Goal: Task Accomplishment & Management: Use online tool/utility

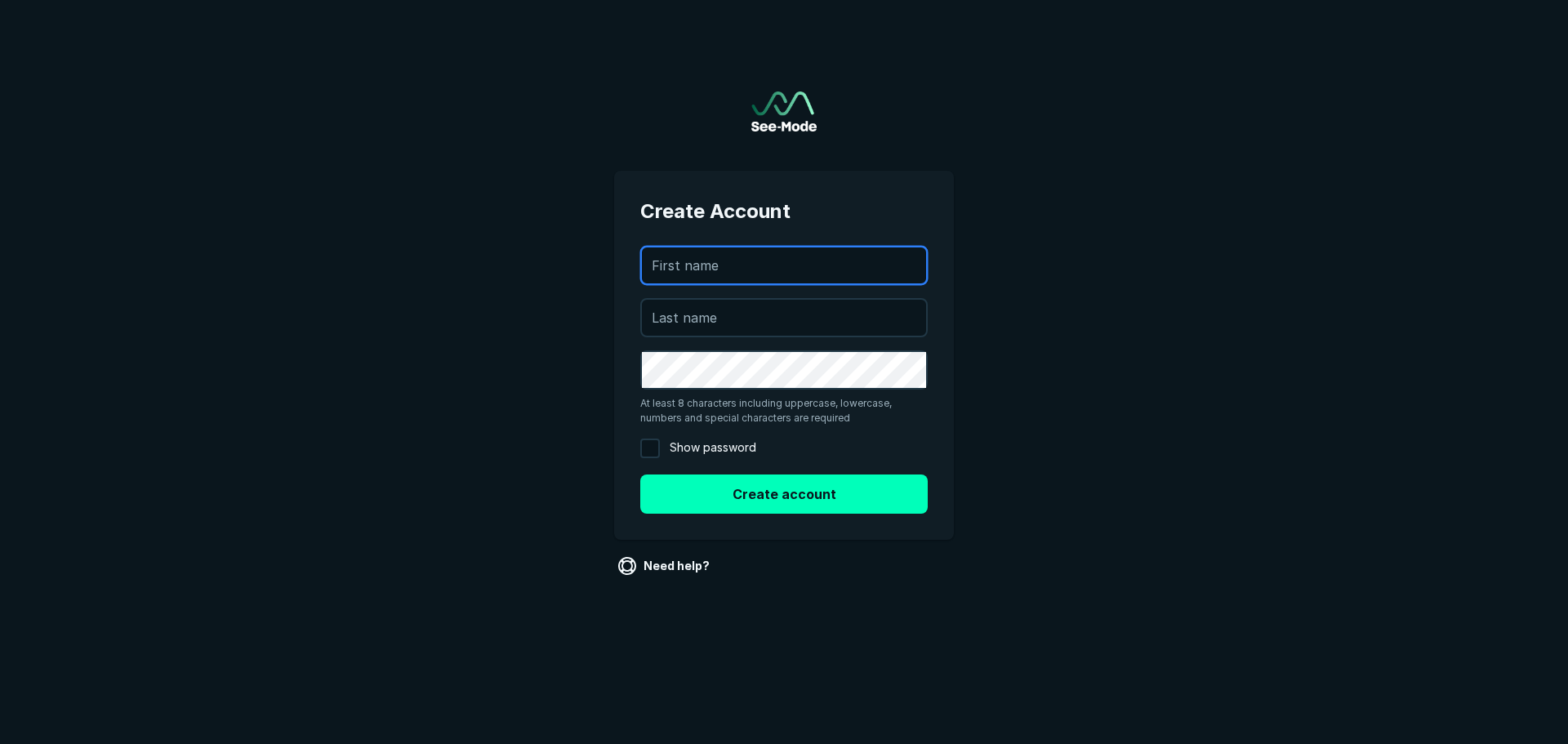
click at [741, 268] on input "text" at bounding box center [784, 266] width 285 height 36
type input "[DEMOGRAPHIC_DATA]"
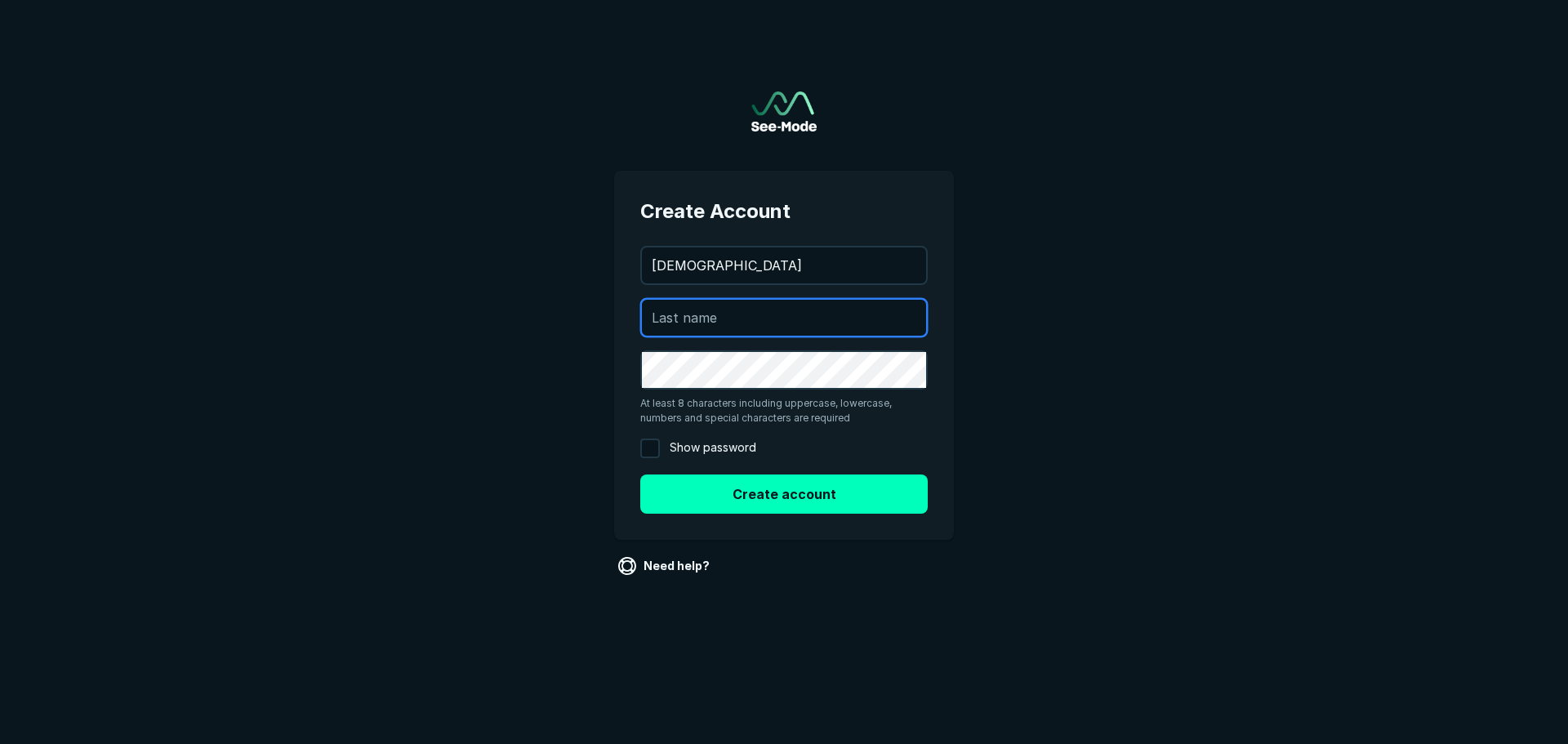
click at [741, 321] on input "text" at bounding box center [784, 318] width 285 height 36
type input "Das"
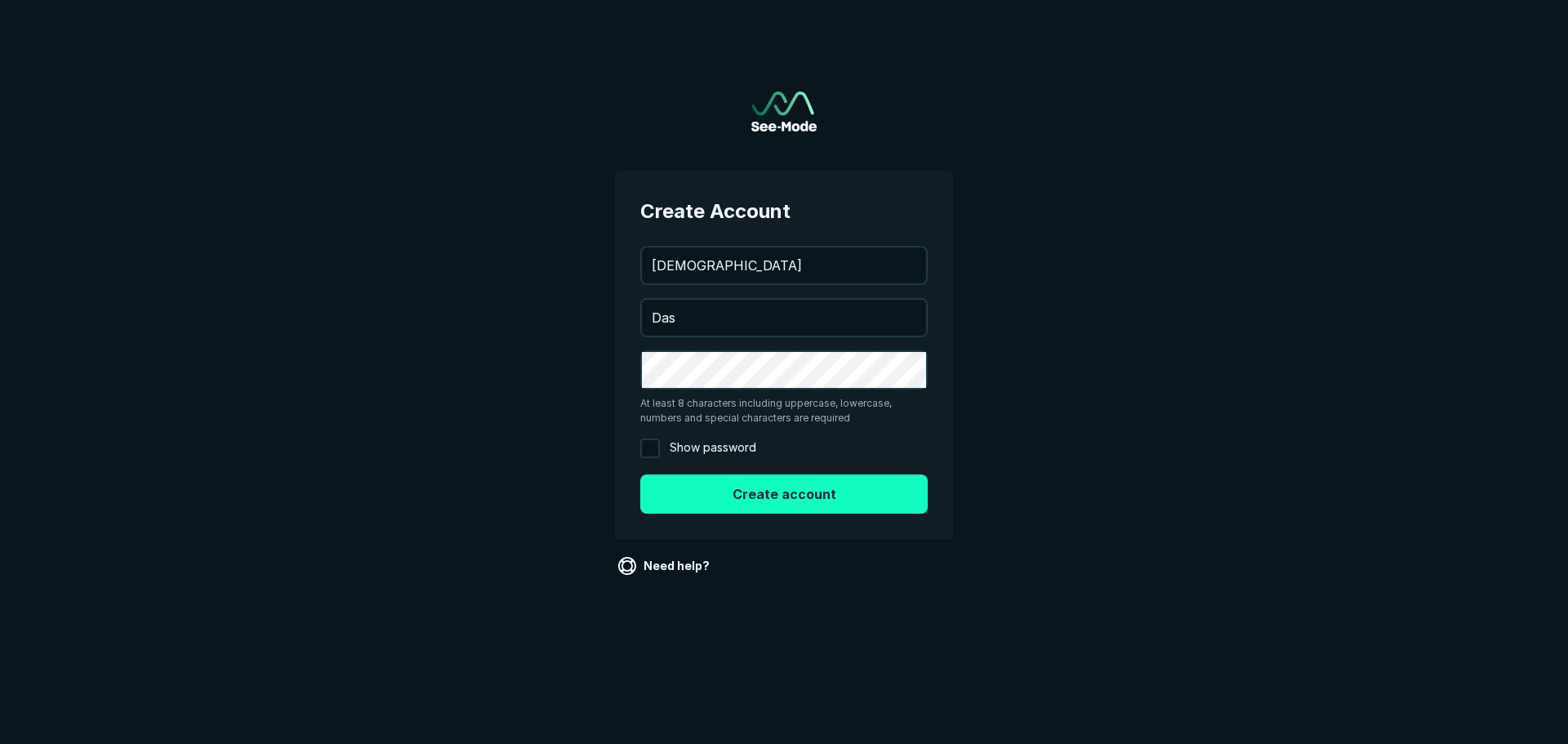
click at [726, 498] on button "Create account" at bounding box center [784, 494] width 287 height 39
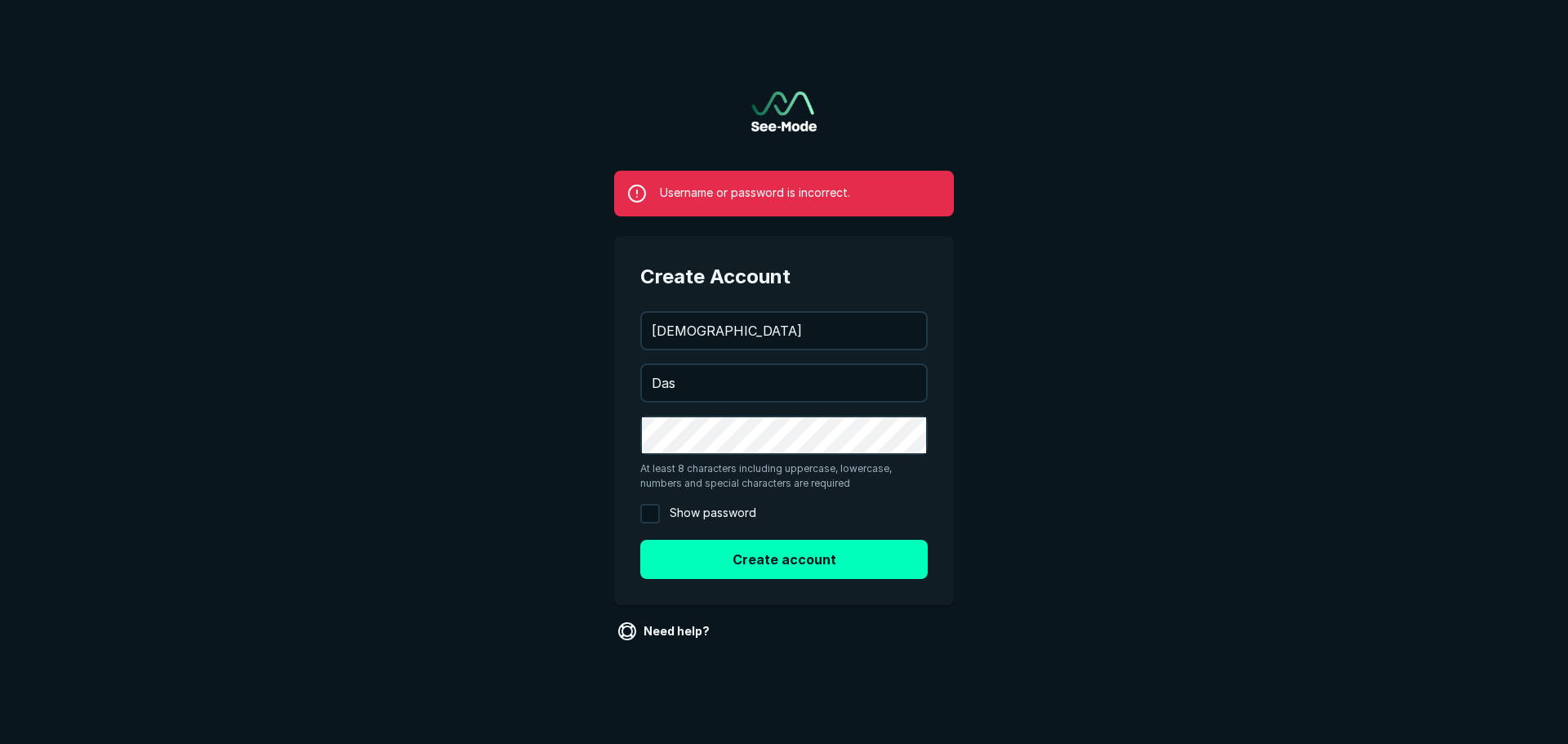
click at [602, 478] on div "Username or password is incorrect. Create Account [EMAIL_ADDRESS][DOMAIN_NAME] …" at bounding box center [784, 351] width 392 height 703
click at [773, 88] on div "Username or password is incorrect. Create Account [EMAIL_ADDRESS][DOMAIN_NAME] …" at bounding box center [784, 351] width 392 height 703
click at [785, 113] on img at bounding box center [784, 112] width 65 height 40
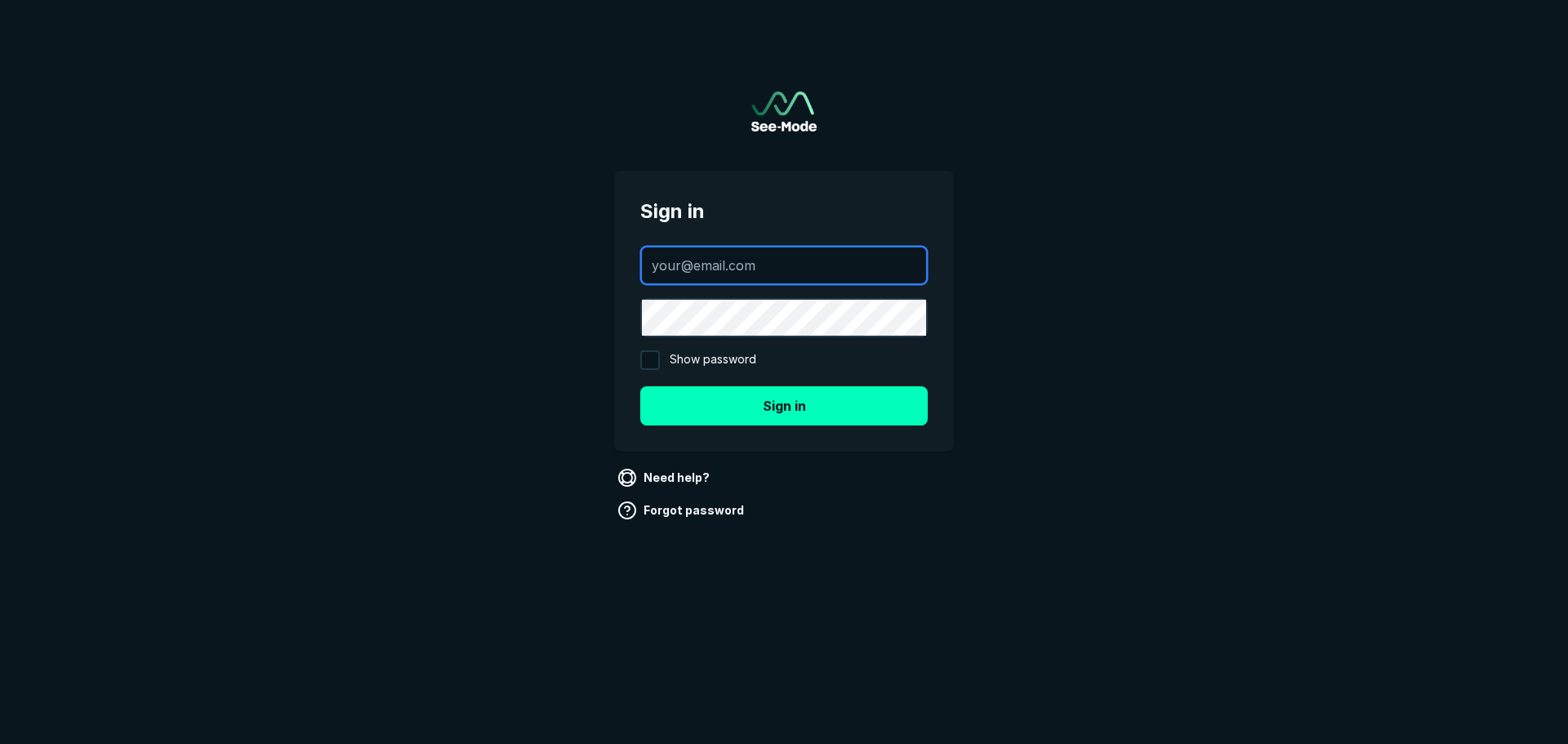
click at [770, 272] on input "text" at bounding box center [784, 266] width 285 height 36
type input "[EMAIL_ADDRESS][DOMAIN_NAME]"
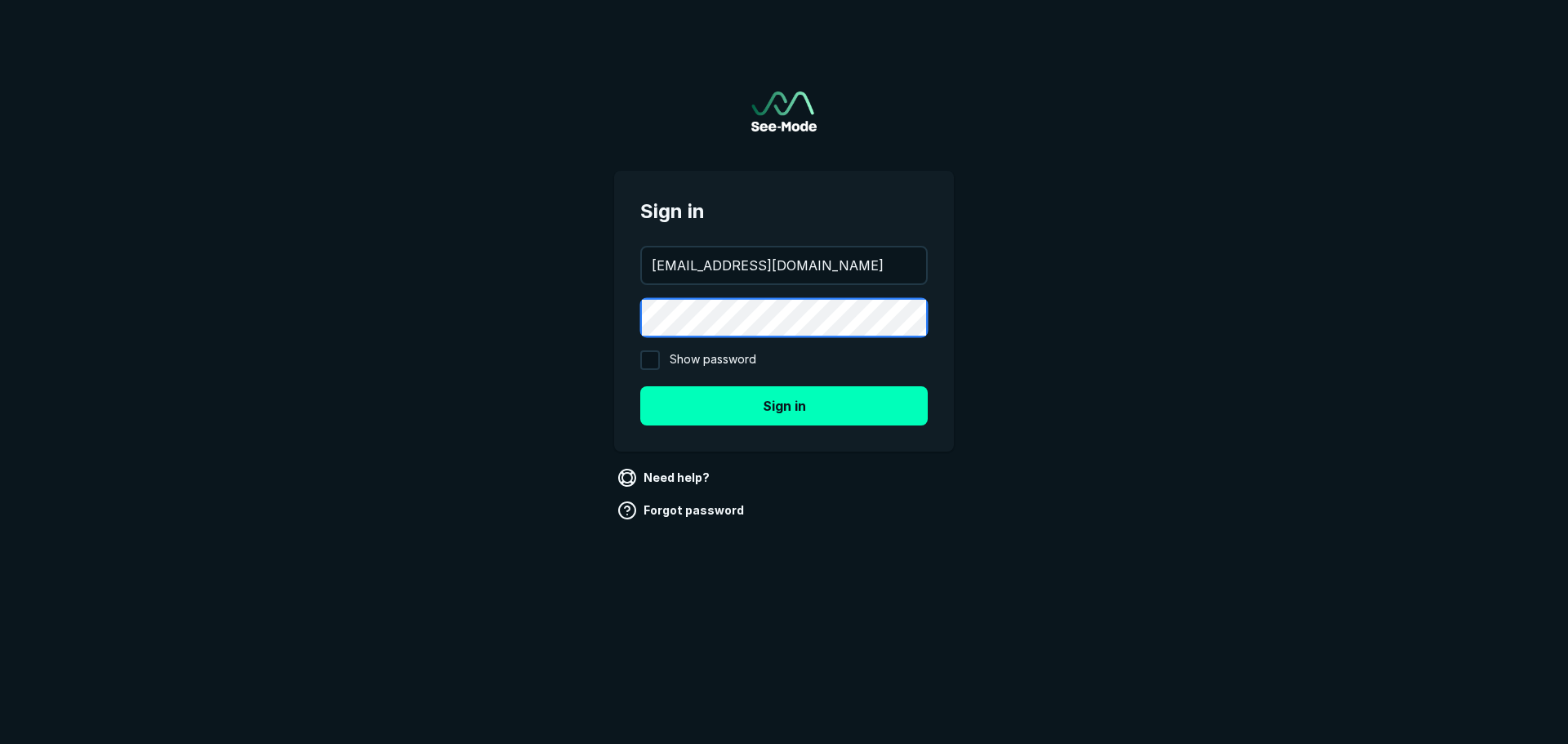
click at [641, 387] on button "Sign in" at bounding box center [784, 406] width 287 height 39
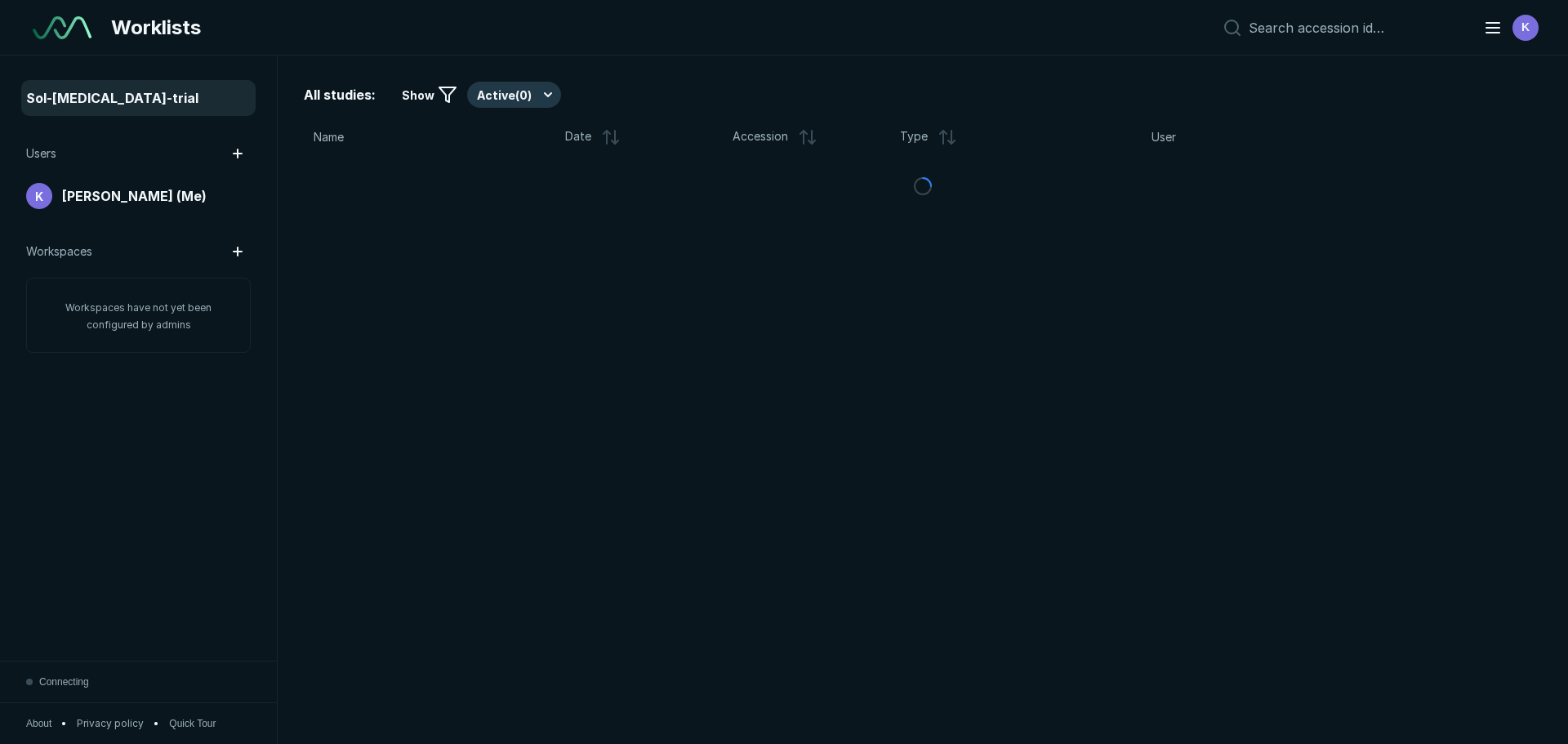
scroll to position [4902, 7645]
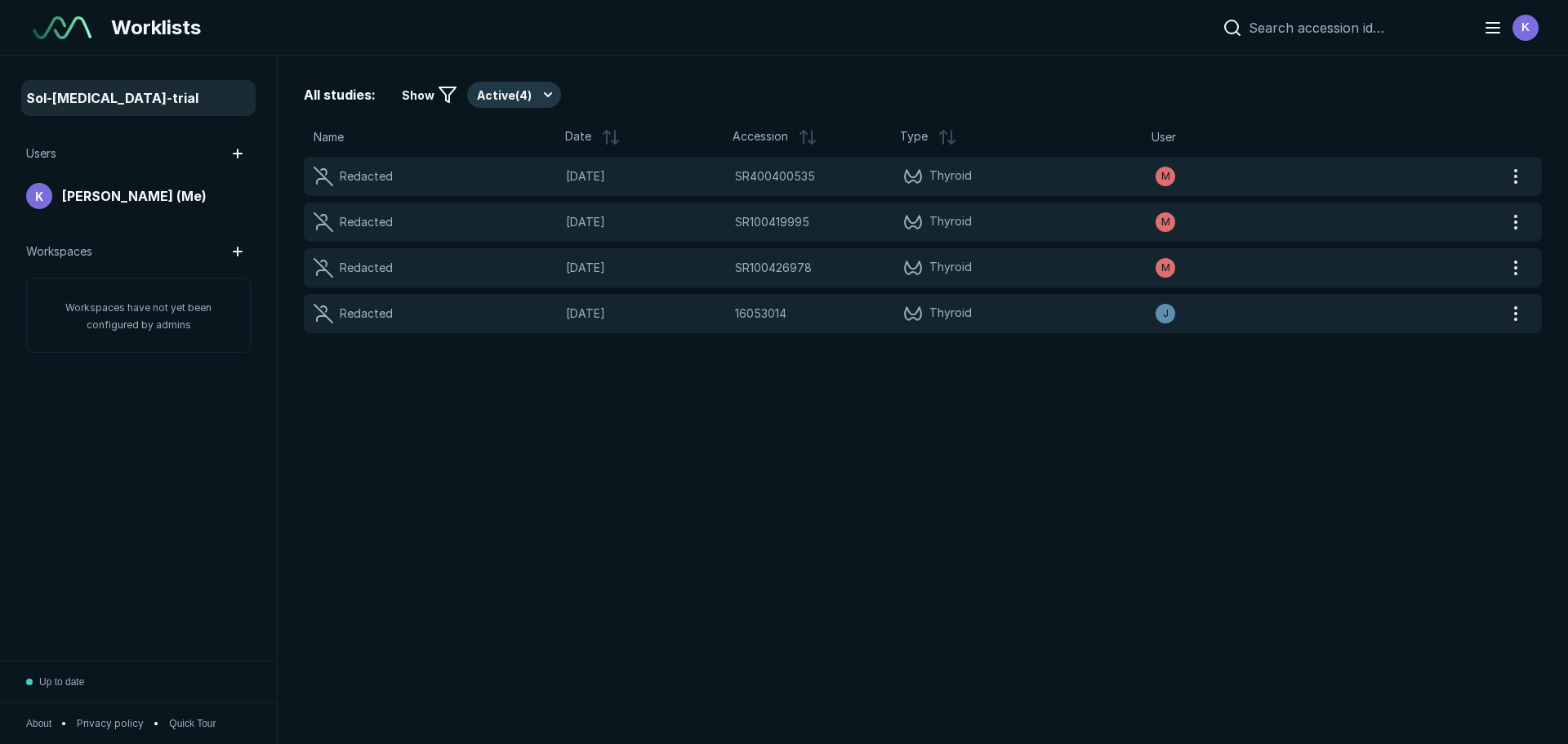
click at [1316, 36] on div at bounding box center [1340, 28] width 248 height 20
click at [1324, 26] on input at bounding box center [1356, 28] width 215 height 16
paste input "SR100449433"
type input "SR100449433"
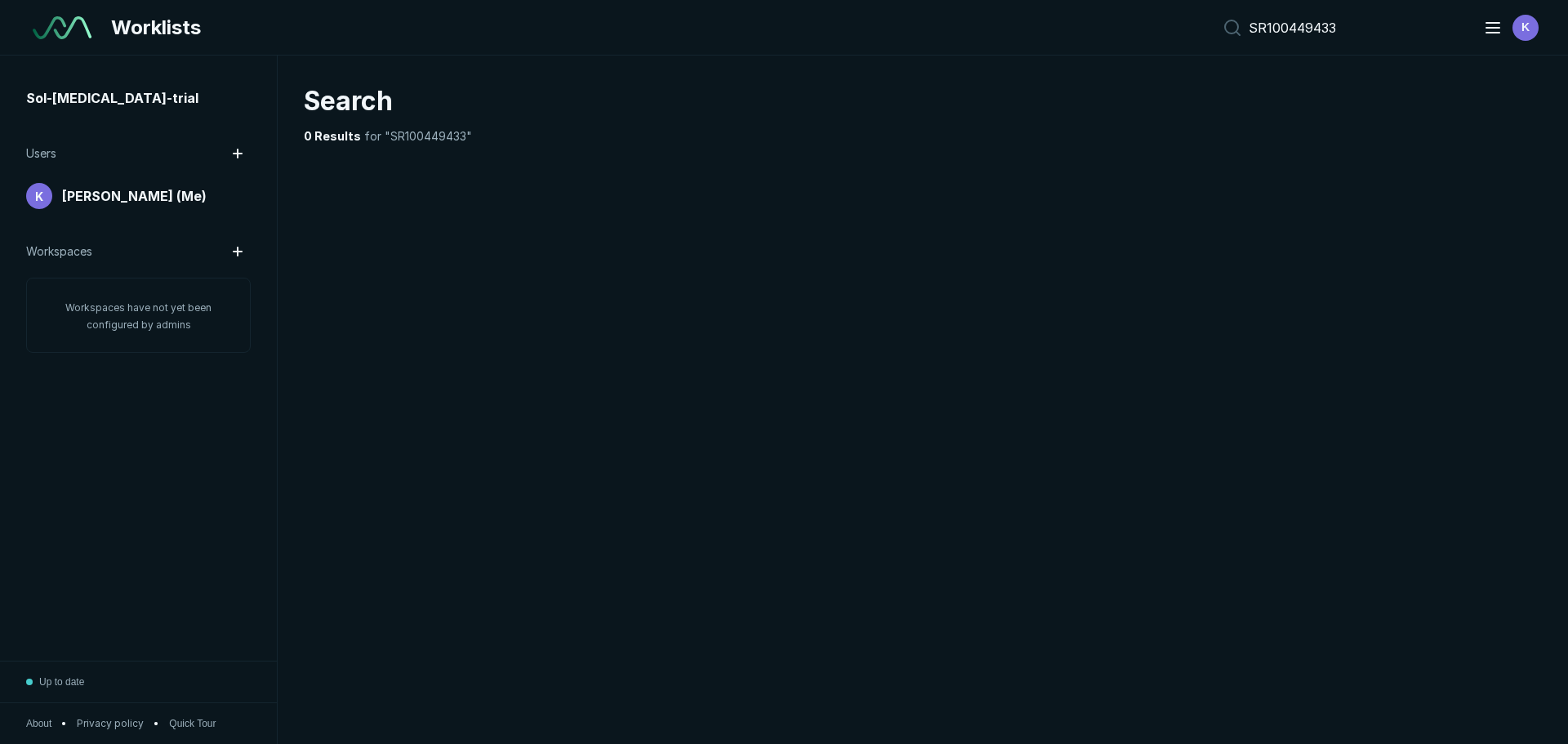
scroll to position [4902, 7645]
click at [599, 335] on div "Search 0 Results for "SR100449433"" at bounding box center [923, 399] width 1291 height 689
